Goal: Task Accomplishment & Management: Use online tool/utility

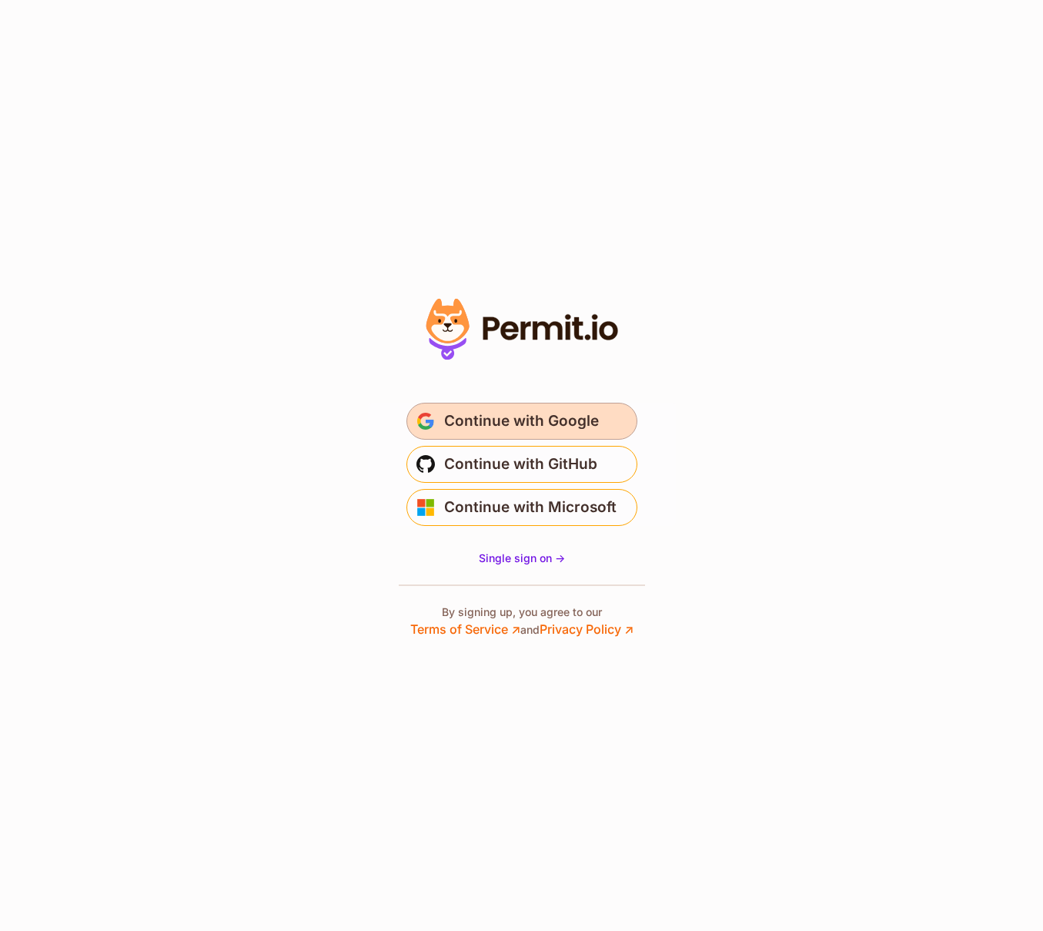
click at [511, 420] on span "Continue with Google" at bounding box center [521, 421] width 155 height 25
click at [501, 421] on span "Continue with Google" at bounding box center [521, 421] width 155 height 25
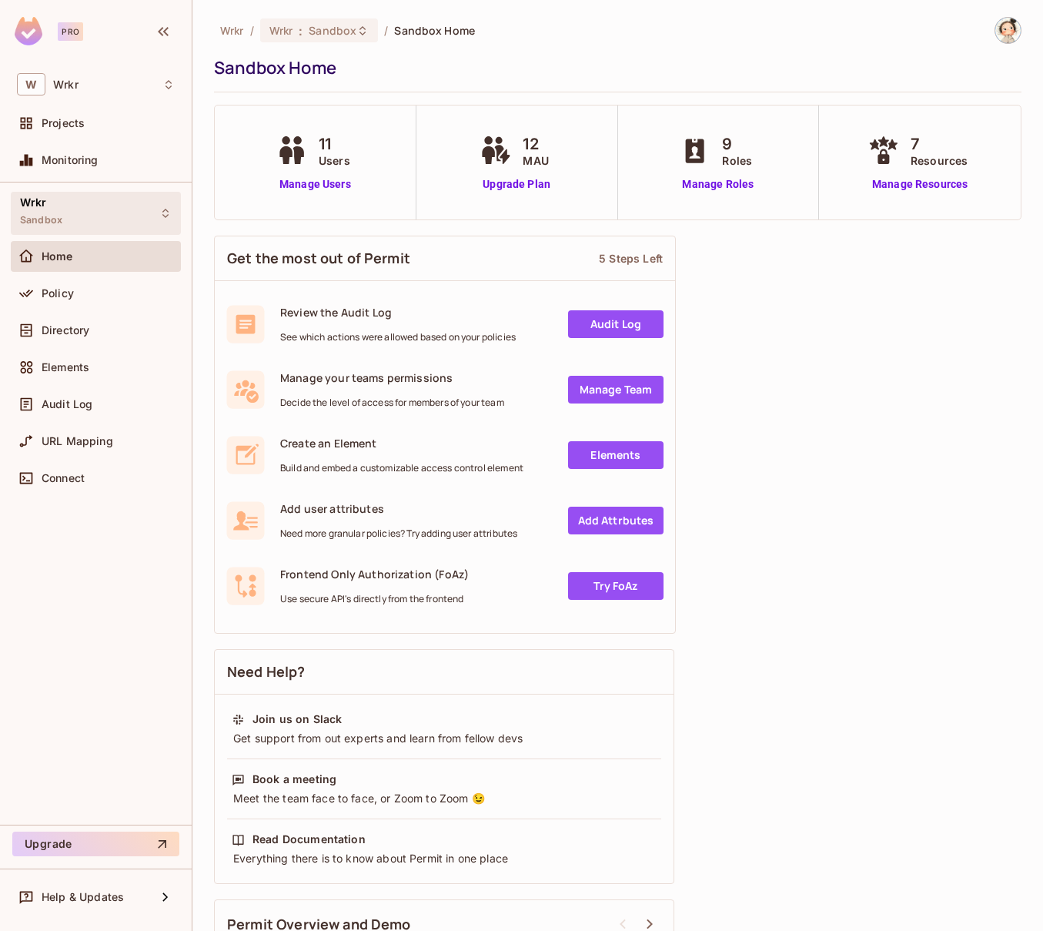
click at [168, 216] on icon at bounding box center [165, 213] width 12 height 12
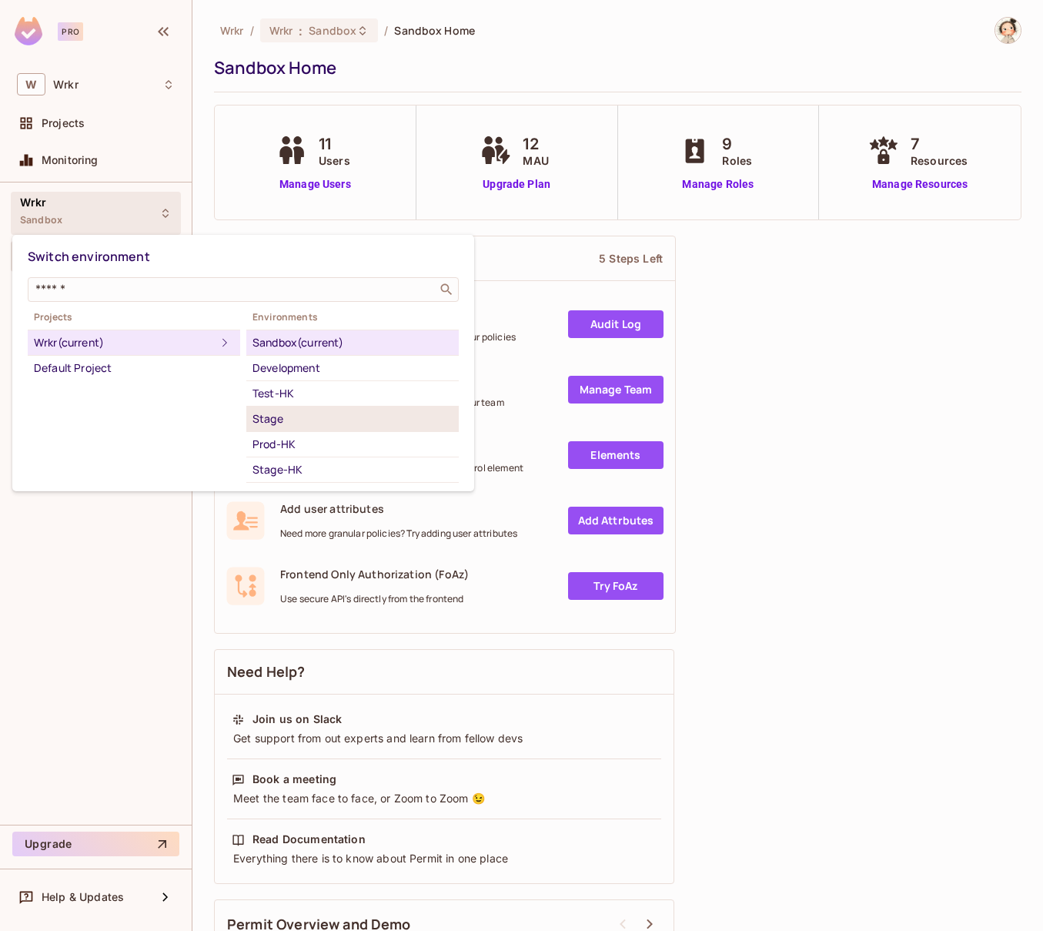
click at [303, 422] on div "Stage" at bounding box center [353, 419] width 200 height 18
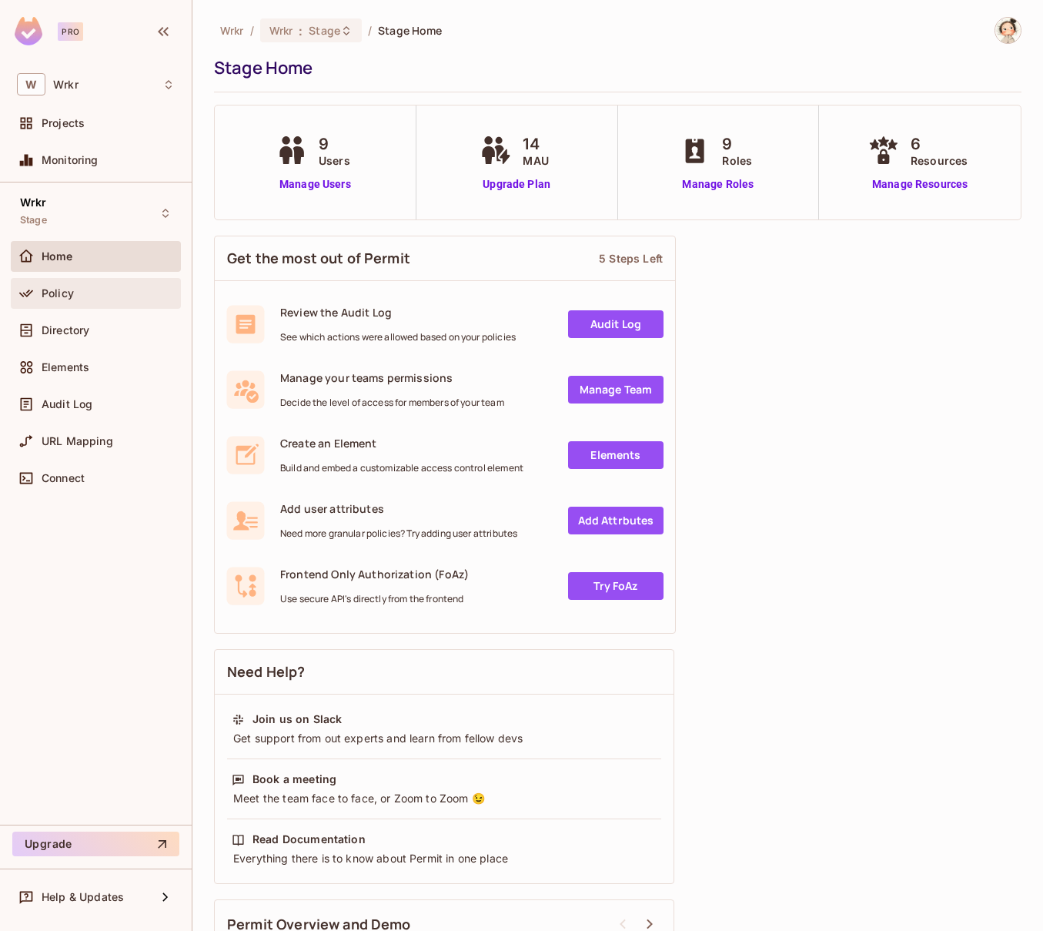
click at [65, 293] on span "Policy" at bounding box center [58, 293] width 32 height 12
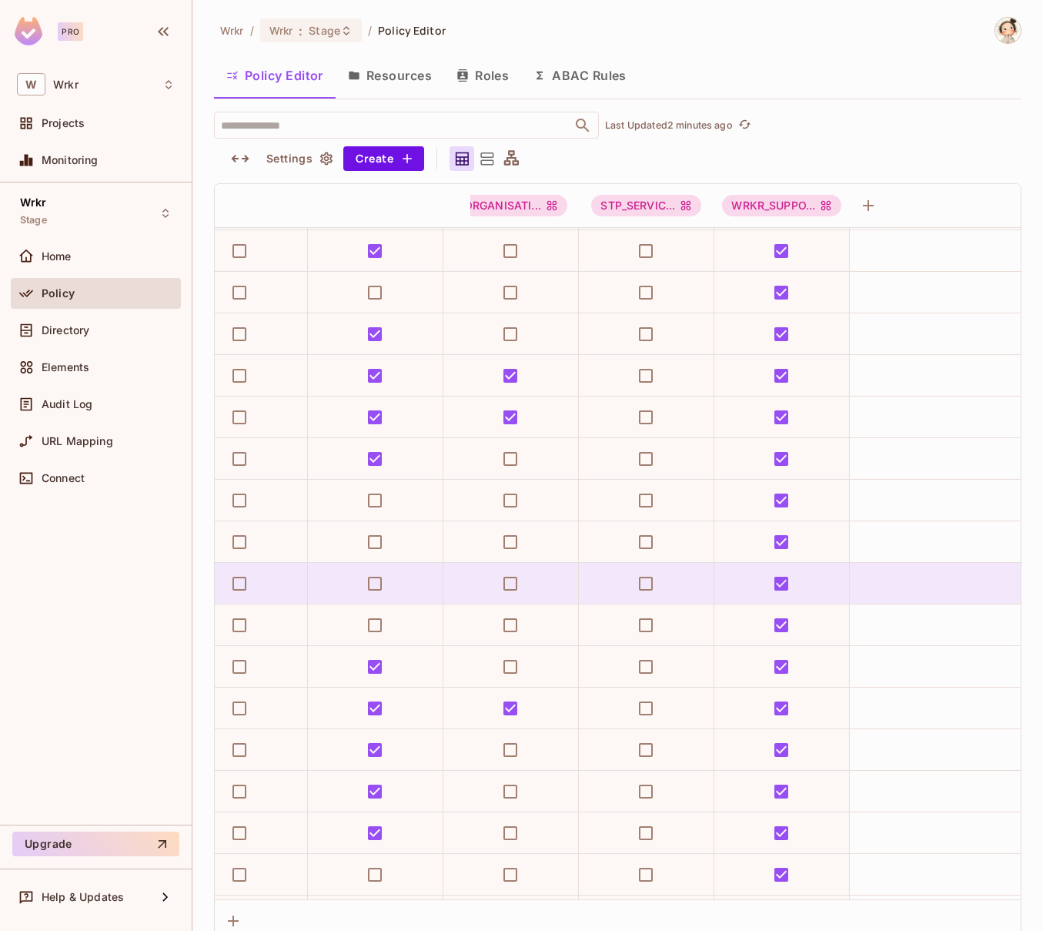
scroll to position [7611, 843]
